Goal: Transaction & Acquisition: Book appointment/travel/reservation

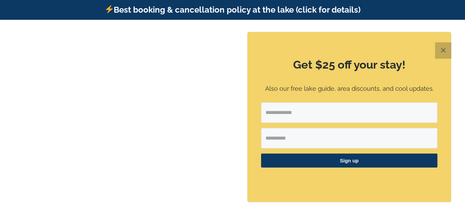
click at [440, 48] on button "✕" at bounding box center [443, 50] width 16 height 16
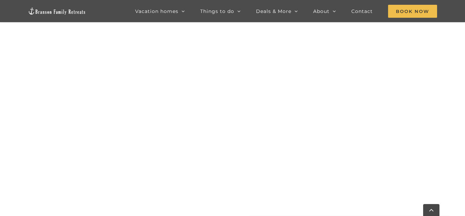
scroll to position [303, 0]
drag, startPoint x: 464, startPoint y: 22, endPoint x: 464, endPoint y: 62, distance: 40.2
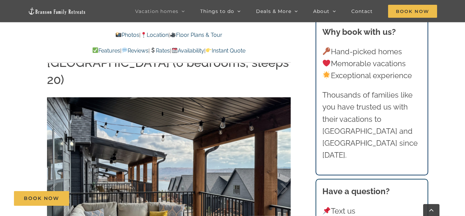
scroll to position [1016, 0]
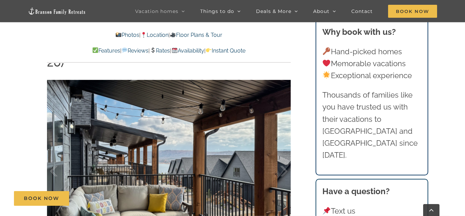
drag, startPoint x: 465, startPoint y: 9, endPoint x: 464, endPoint y: 51, distance: 41.9
click at [157, 51] on link "Rates" at bounding box center [160, 50] width 20 height 6
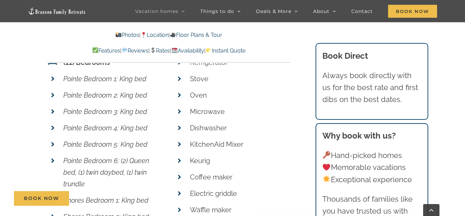
scroll to position [2493, 0]
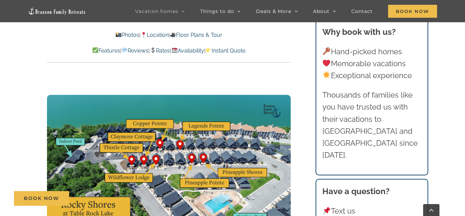
scroll to position [1997, 0]
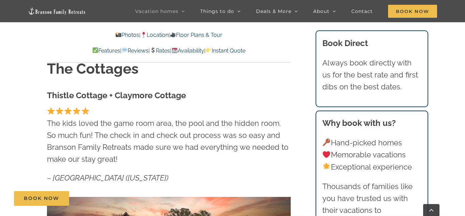
scroll to position [209, 0]
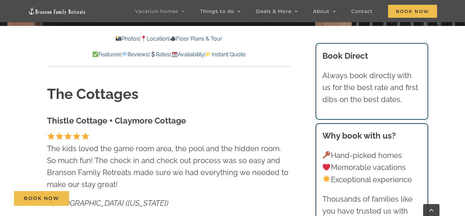
click at [159, 54] on link "Rates" at bounding box center [160, 54] width 20 height 6
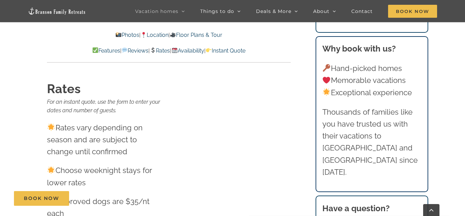
scroll to position [6518, 0]
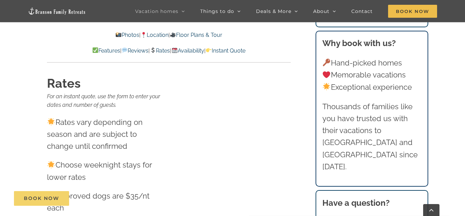
click at [25, 194] on link "Book Now" at bounding box center [41, 198] width 55 height 15
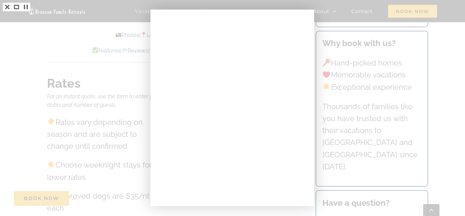
click at [438, 63] on div at bounding box center [232, 108] width 465 height 216
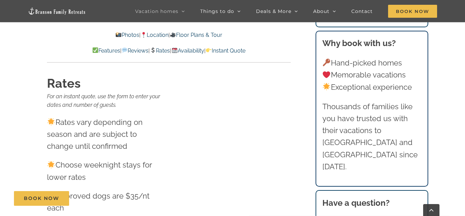
click at [164, 47] on link "Rates" at bounding box center [160, 50] width 20 height 6
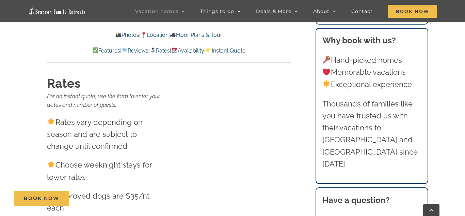
scroll to position [6520, 0]
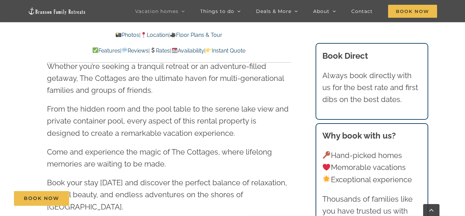
scroll to position [1866, 0]
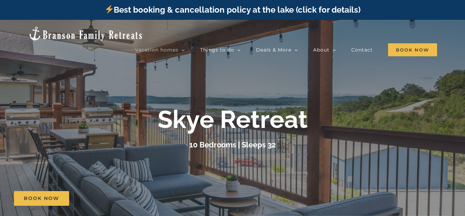
click at [464, 53] on div at bounding box center [232, 128] width 465 height 216
click at [459, 47] on div at bounding box center [232, 128] width 465 height 216
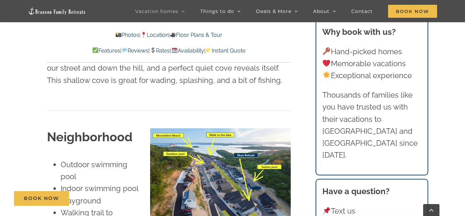
scroll to position [1526, 0]
